Goal: Find specific page/section: Find specific page/section

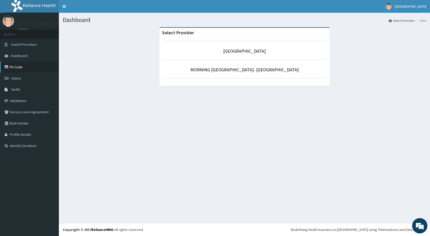
click at [24, 66] on link "PA Code" at bounding box center [29, 66] width 59 height 11
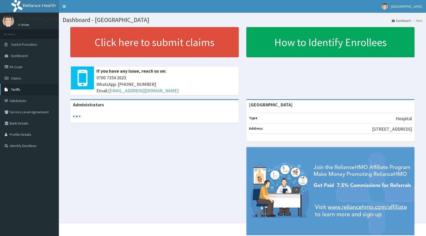
click at [18, 91] on span "Tariffs" at bounding box center [15, 89] width 9 height 5
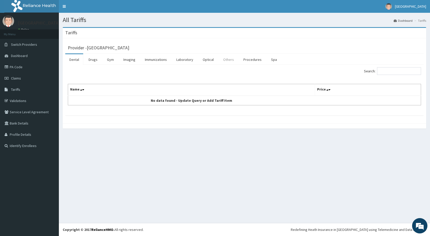
click at [228, 60] on link "Others" at bounding box center [228, 59] width 19 height 11
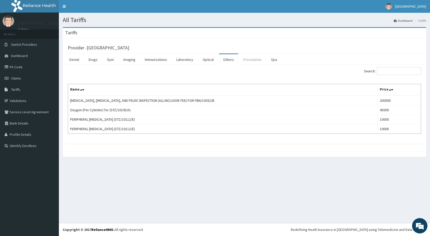
click at [252, 61] on link "Procedures" at bounding box center [252, 59] width 26 height 11
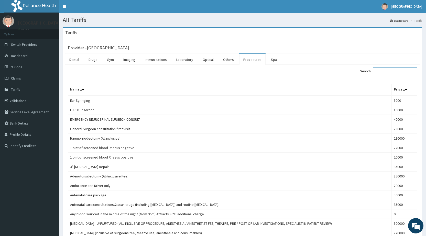
click at [384, 71] on input "Search:" at bounding box center [395, 71] width 44 height 8
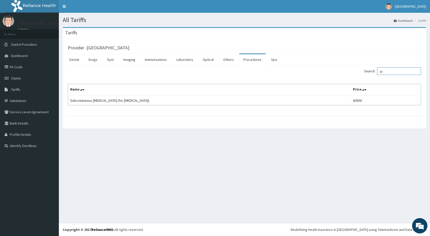
type input "g"
type input "o"
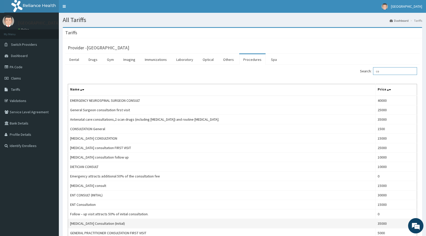
type input "c"
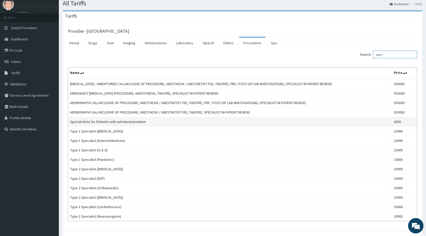
scroll to position [26, 0]
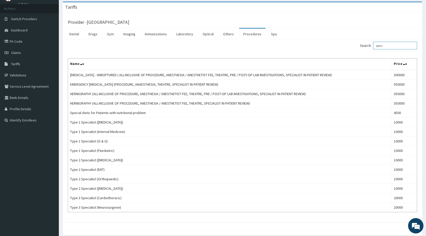
type input "speci"
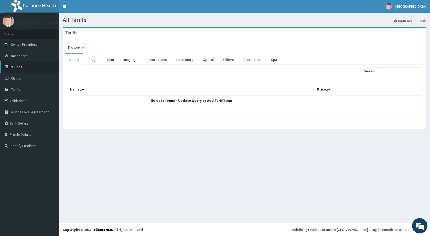
click at [14, 69] on link "PA Code" at bounding box center [29, 66] width 59 height 11
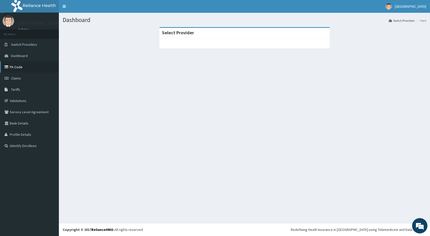
click at [20, 71] on link "PA Code" at bounding box center [29, 66] width 59 height 11
click at [18, 66] on link "PA Code" at bounding box center [29, 66] width 59 height 11
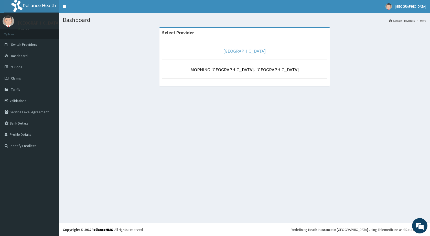
click at [240, 51] on link "MORNING STAR HOSPITAL" at bounding box center [244, 51] width 42 height 6
click at [245, 53] on link "[GEOGRAPHIC_DATA]" at bounding box center [244, 51] width 42 height 6
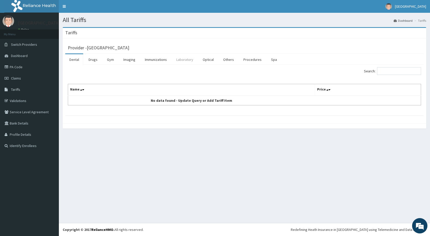
click at [188, 60] on link "Laboratory" at bounding box center [184, 59] width 25 height 11
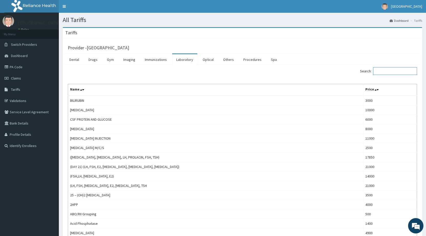
click at [398, 71] on input "Search:" at bounding box center [395, 71] width 44 height 8
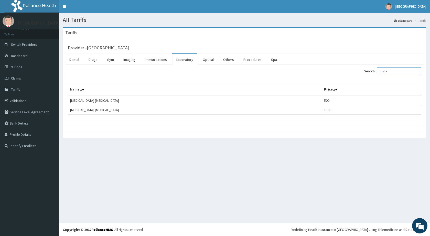
type input "mala"
click at [94, 61] on link "Drugs" at bounding box center [92, 59] width 17 height 11
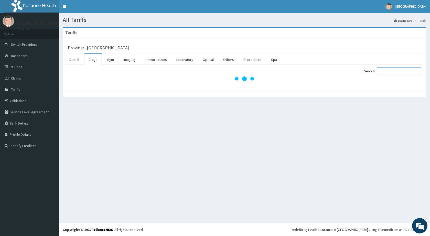
click at [394, 72] on input "Search:" at bounding box center [399, 71] width 44 height 8
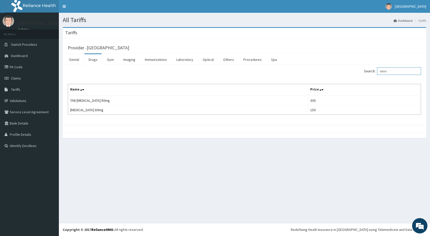
click at [391, 72] on input "telmi" at bounding box center [399, 71] width 44 height 8
type input "t"
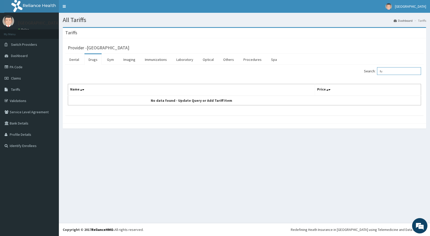
type input "f"
type input "blood"
click at [183, 58] on link "Laboratory" at bounding box center [184, 59] width 25 height 11
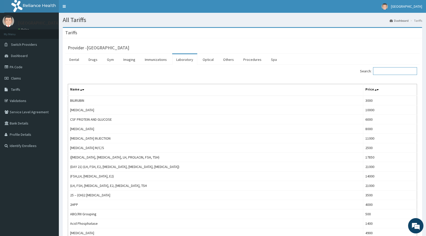
click at [397, 72] on input "Search:" at bounding box center [395, 71] width 44 height 8
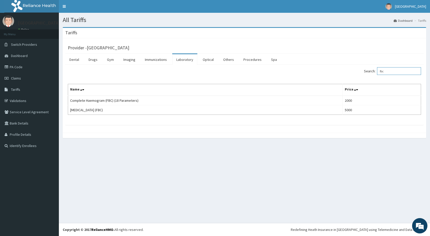
type input "fbc"
click at [355, 32] on div "Tariffs" at bounding box center [244, 33] width 363 height 10
click at [98, 59] on link "Drugs" at bounding box center [92, 59] width 17 height 11
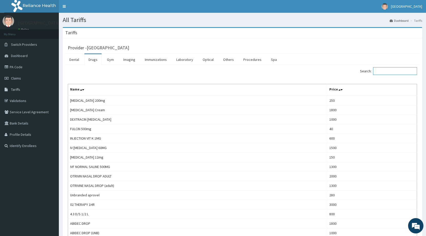
click at [400, 72] on input "Search:" at bounding box center [395, 71] width 44 height 8
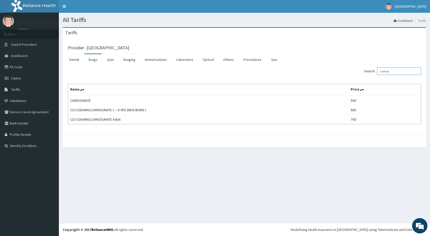
type input "camos"
click at [74, 144] on div at bounding box center [244, 144] width 363 height 5
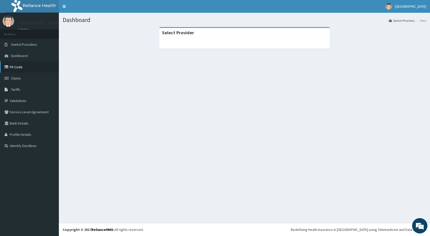
click at [16, 65] on link "PA Code" at bounding box center [29, 66] width 59 height 11
click at [24, 65] on link "PA Code" at bounding box center [29, 66] width 59 height 11
click at [9, 68] on icon at bounding box center [7, 67] width 5 height 4
click at [73, 78] on section "Select Provider" at bounding box center [244, 55] width 371 height 64
click at [26, 69] on link "PA Code" at bounding box center [29, 66] width 59 height 11
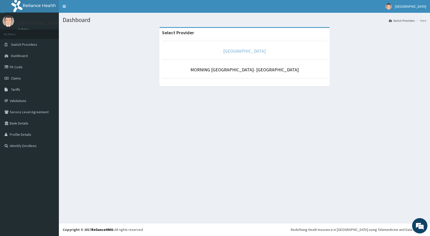
click at [235, 49] on link "[GEOGRAPHIC_DATA]" at bounding box center [244, 51] width 42 height 6
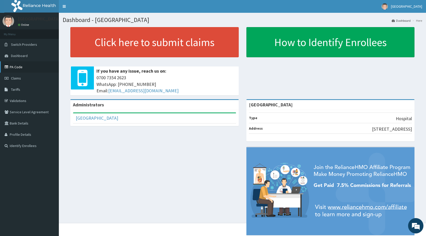
click at [21, 67] on link "PA Code" at bounding box center [29, 66] width 59 height 11
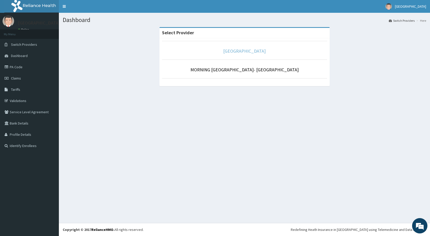
click at [233, 50] on link "[GEOGRAPHIC_DATA]" at bounding box center [244, 51] width 42 height 6
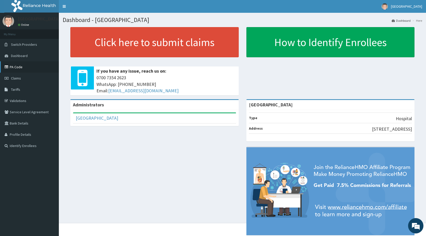
click at [20, 66] on link "PA Code" at bounding box center [29, 66] width 59 height 11
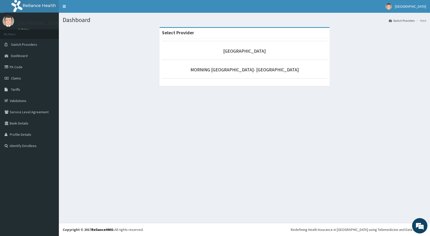
click at [60, 75] on section "Select Provider MORNING STAR HOSPITAL MORNING STAR HOSPITAL- BONNY" at bounding box center [244, 55] width 371 height 64
click at [25, 66] on link "PA Code" at bounding box center [29, 66] width 59 height 11
click at [16, 68] on link "PA Code" at bounding box center [29, 66] width 59 height 11
click at [17, 70] on link "PA Code" at bounding box center [29, 66] width 59 height 11
click at [28, 68] on link "PA Code" at bounding box center [29, 66] width 59 height 11
